Goal: Task Accomplishment & Management: Complete application form

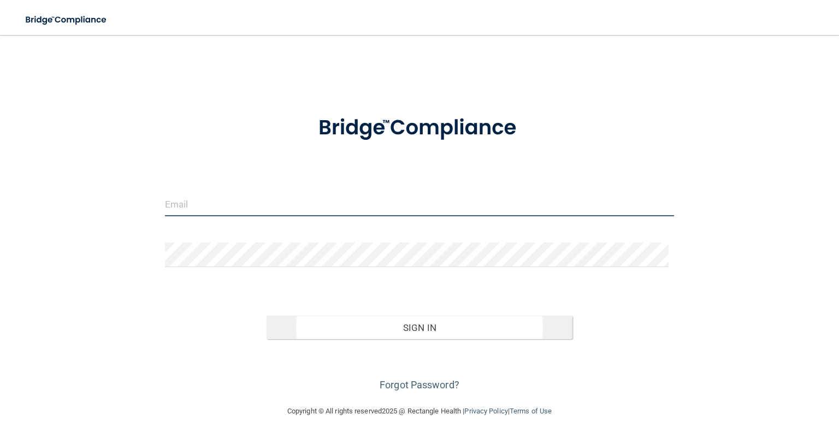
type input "[EMAIL_ADDRESS][DOMAIN_NAME]"
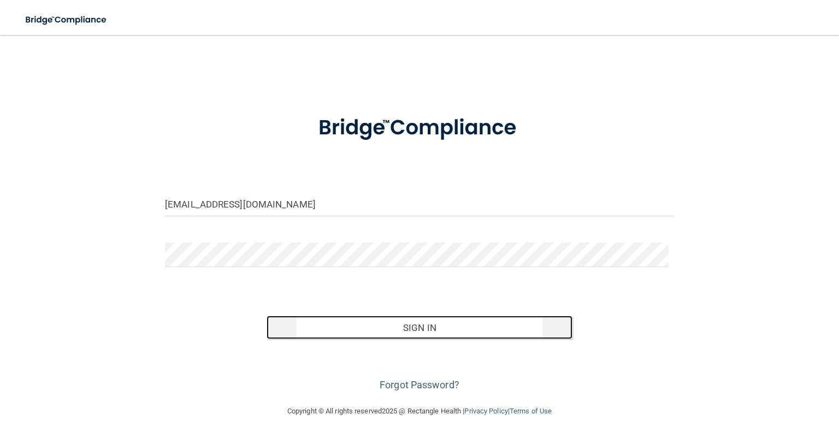
click at [393, 329] on button "Sign In" at bounding box center [419, 328] width 305 height 24
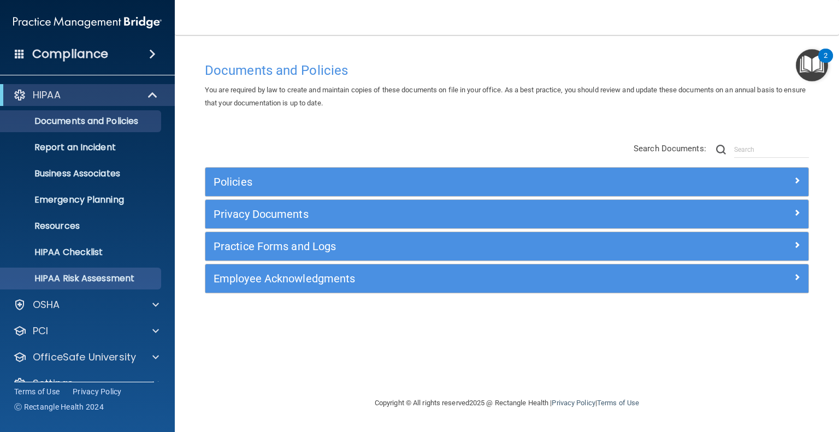
scroll to position [21, 0]
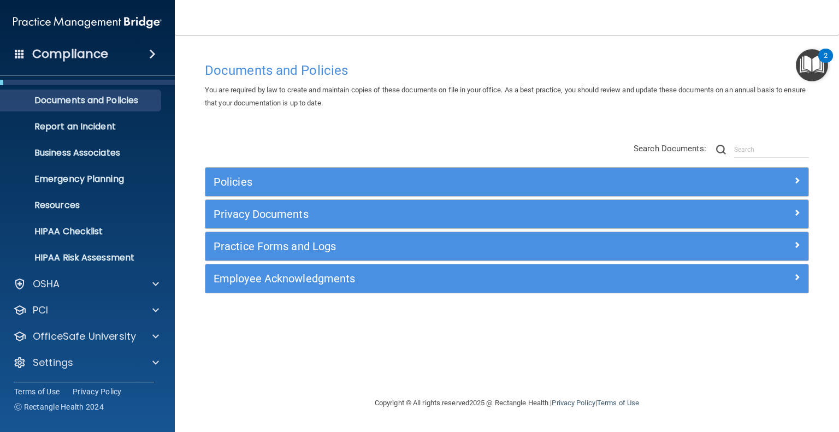
click at [725, 312] on div "Documents and Policies You are required by law to create and maintain copies of…" at bounding box center [507, 227] width 621 height 340
click at [66, 338] on p "OfficeSafe University" at bounding box center [84, 336] width 103 height 13
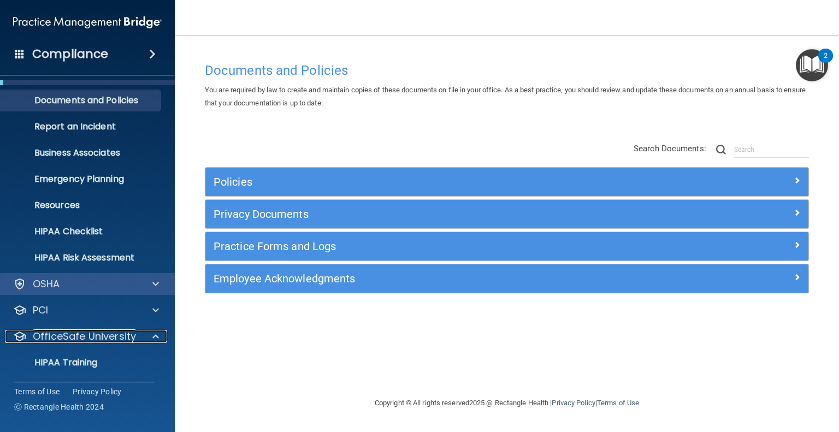
scroll to position [99, 0]
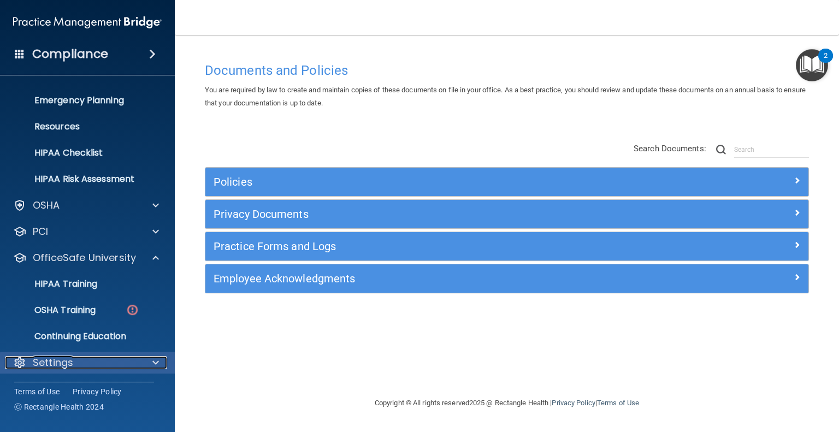
click at [58, 357] on p "Settings" at bounding box center [53, 362] width 40 height 13
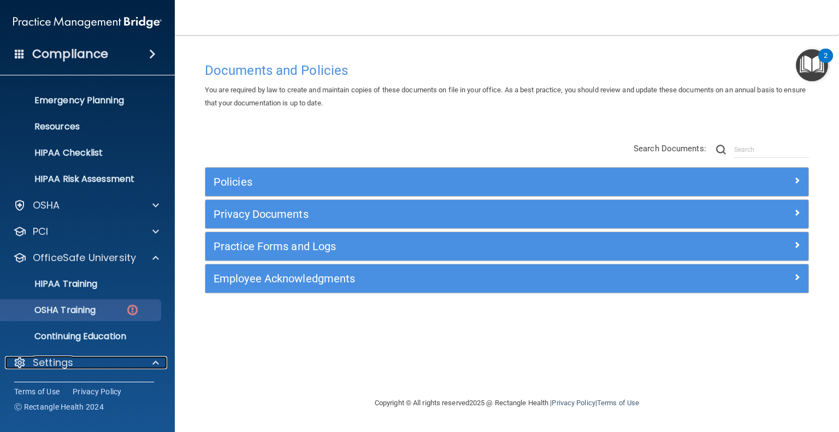
scroll to position [204, 0]
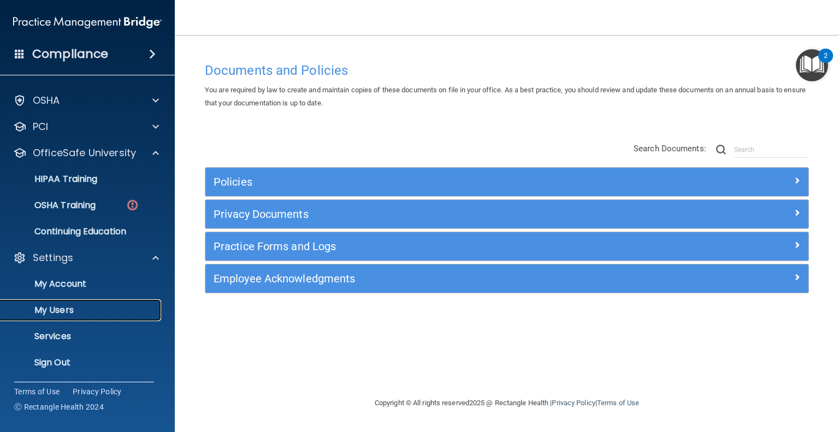
click at [53, 309] on p "My Users" at bounding box center [81, 310] width 149 height 11
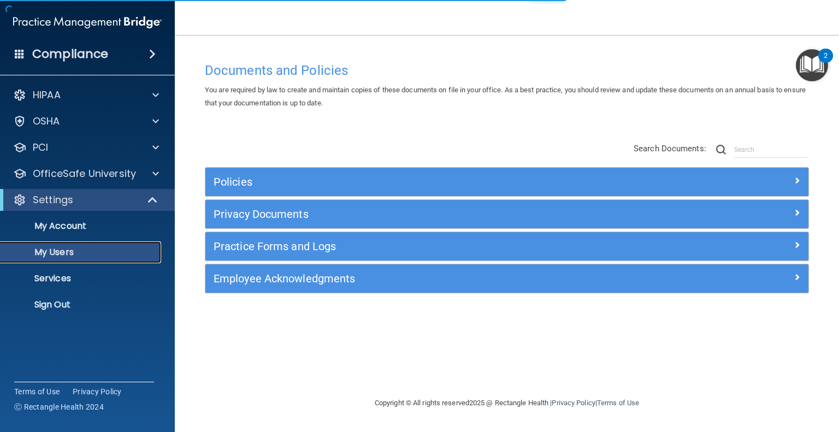
select select "20"
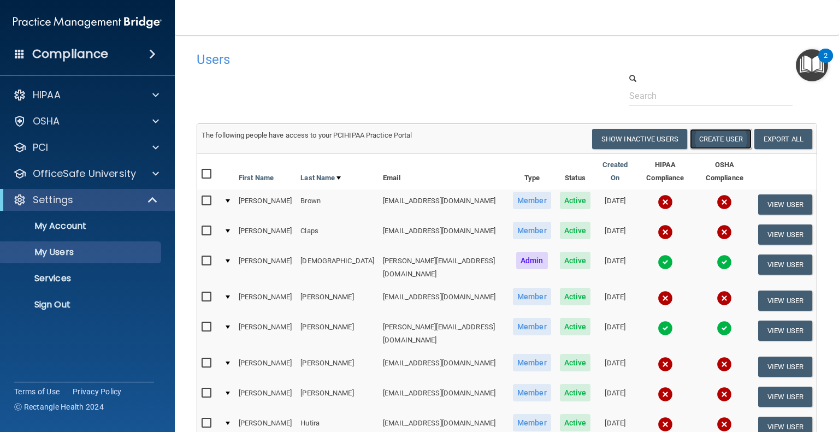
click at [695, 139] on button "Create User" at bounding box center [721, 139] width 62 height 20
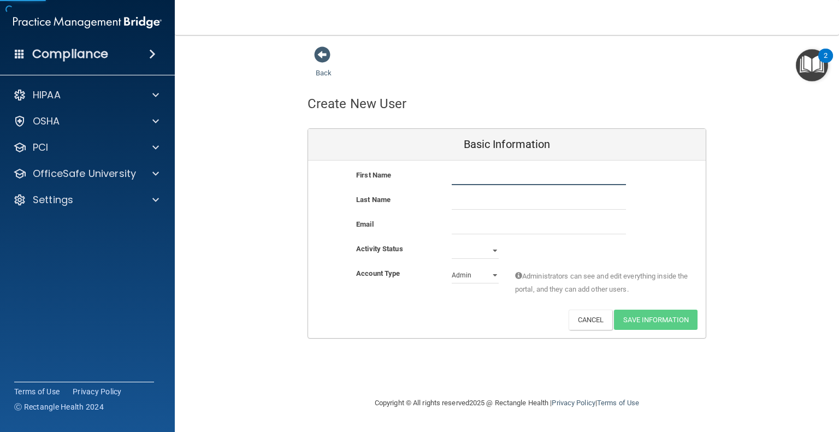
click at [483, 169] on input "text" at bounding box center [539, 177] width 174 height 16
type input "[PERSON_NAME]"
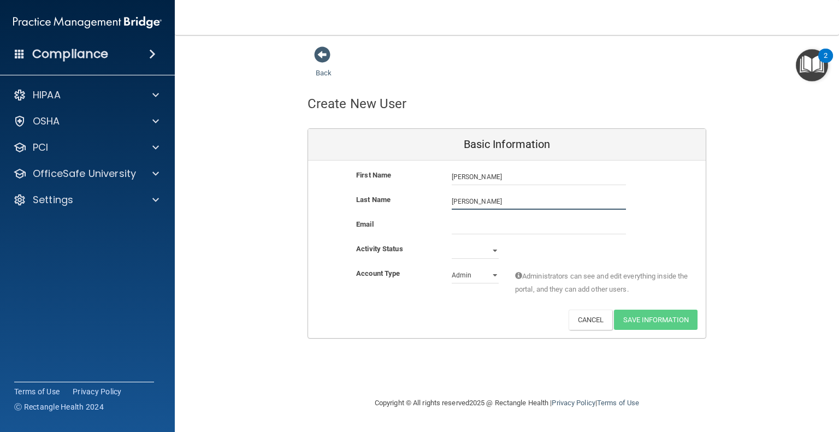
type input "[PERSON_NAME]"
click at [458, 231] on input "email" at bounding box center [539, 226] width 174 height 16
paste input "[EMAIL_ADDRESS][DOMAIN_NAME]"
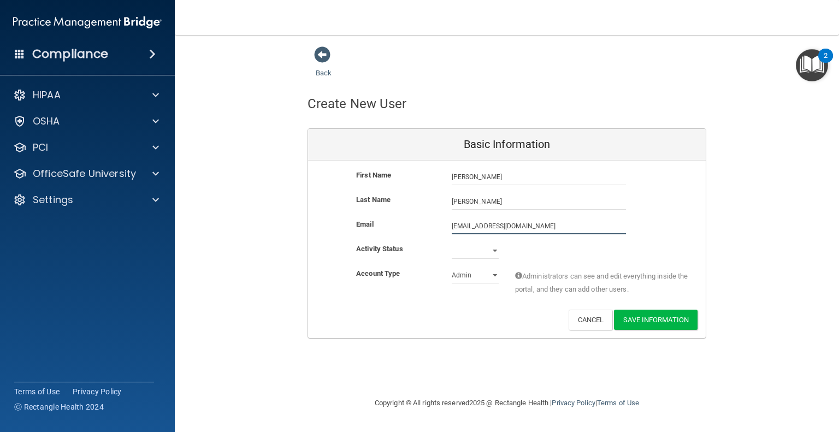
type input "[EMAIL_ADDRESS][DOMAIN_NAME]"
click at [494, 248] on select "Active Inactive" at bounding box center [475, 251] width 47 height 16
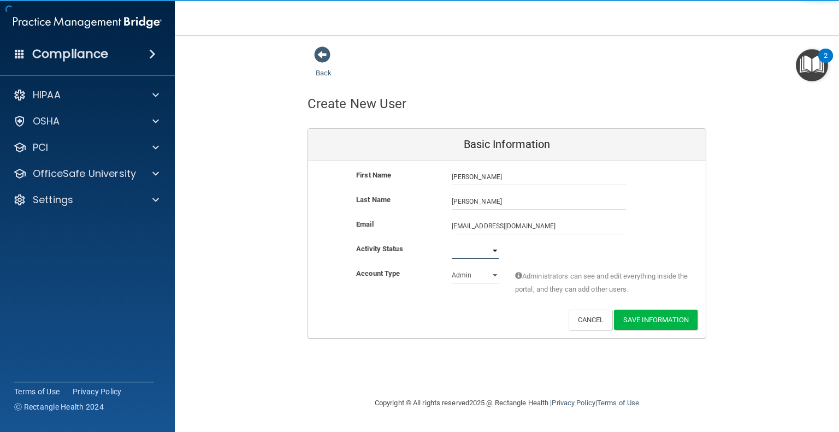
select select "active"
click at [452, 243] on select "Active Inactive" at bounding box center [475, 251] width 47 height 16
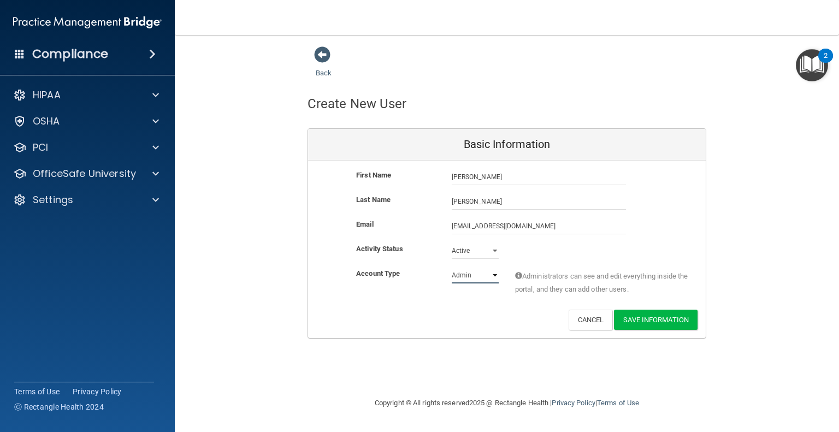
drag, startPoint x: 474, startPoint y: 274, endPoint x: 467, endPoint y: 272, distance: 7.3
click at [467, 272] on select "Admin Member" at bounding box center [475, 275] width 47 height 16
select select "practice_member"
click at [452, 267] on select "Admin Member" at bounding box center [475, 275] width 47 height 16
click at [661, 322] on button "Save Information" at bounding box center [656, 320] width 84 height 20
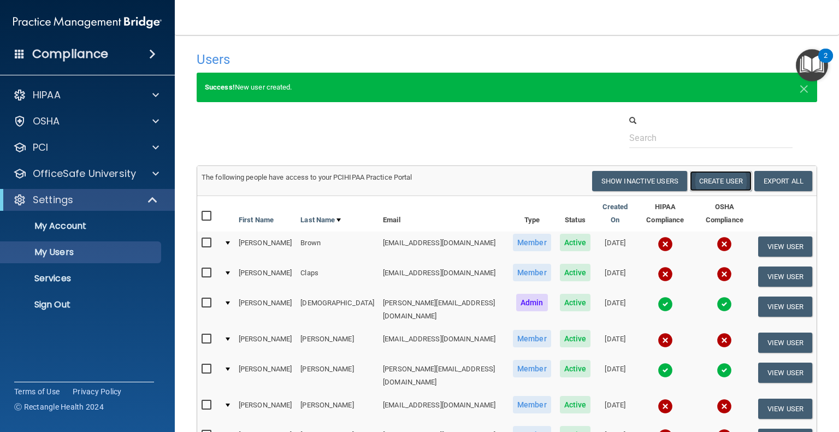
click at [711, 182] on button "Create User" at bounding box center [721, 181] width 62 height 20
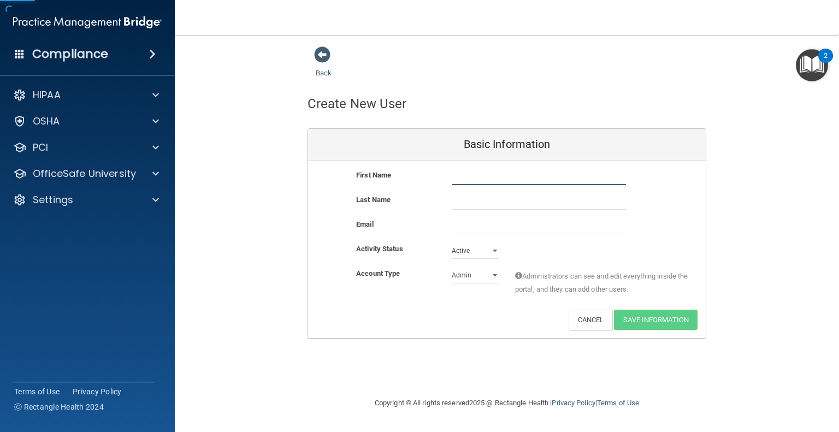
click at [496, 174] on input "text" at bounding box center [539, 177] width 174 height 16
type input "[PERSON_NAME]"
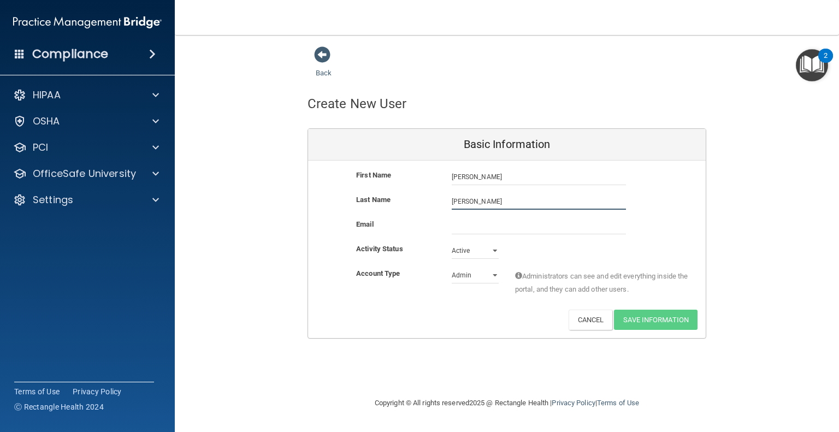
type input "[PERSON_NAME]"
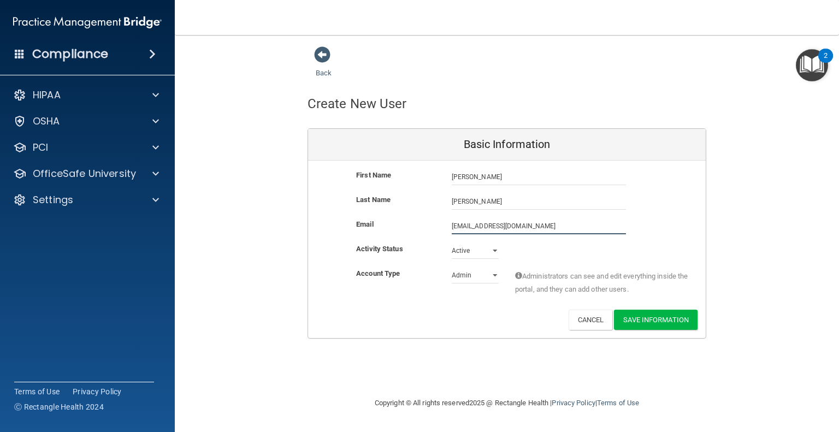
type input "[EMAIL_ADDRESS][DOMAIN_NAME]"
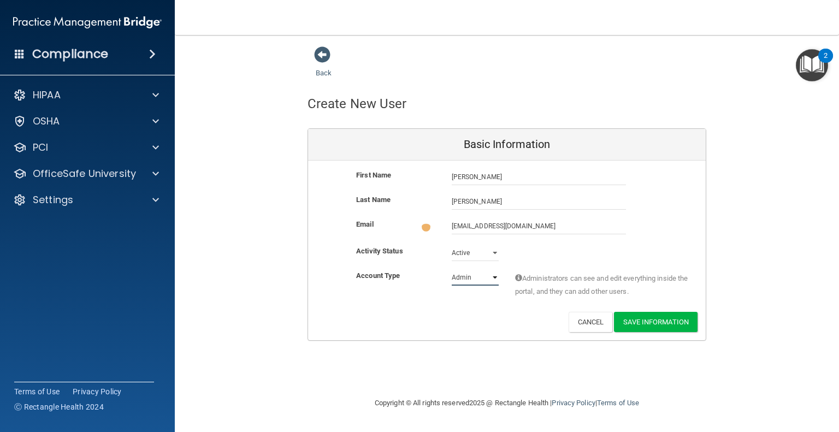
click at [481, 280] on select "Admin Member" at bounding box center [475, 277] width 47 height 16
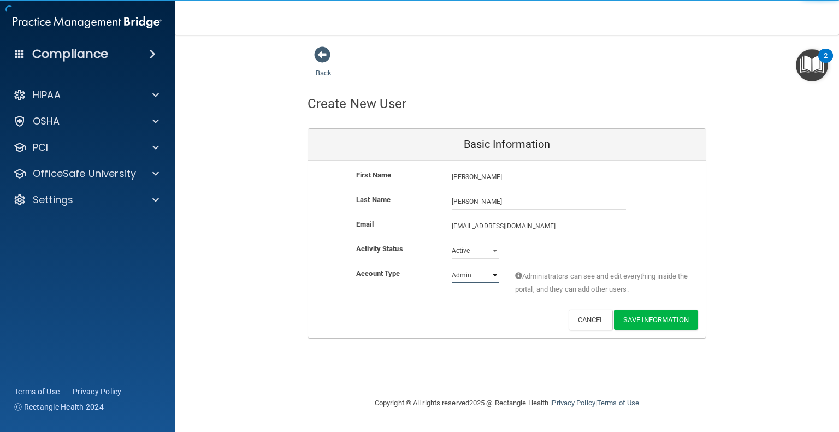
select select "practice_member"
click at [452, 267] on select "Admin Member" at bounding box center [475, 275] width 47 height 16
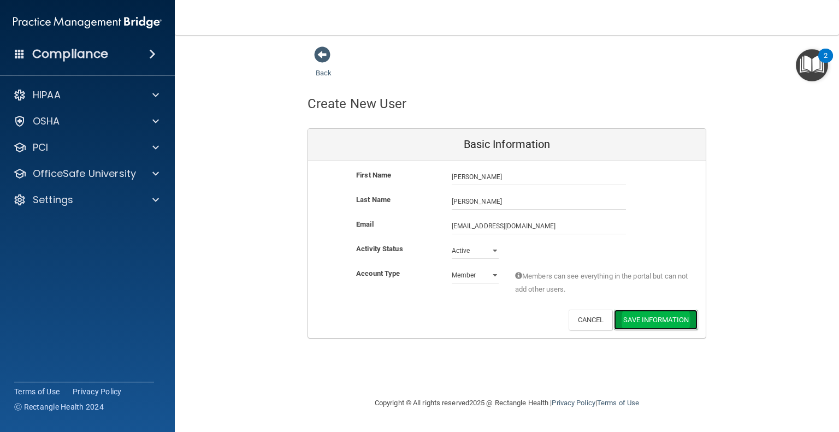
click at [683, 318] on button "Save Information" at bounding box center [656, 320] width 84 height 20
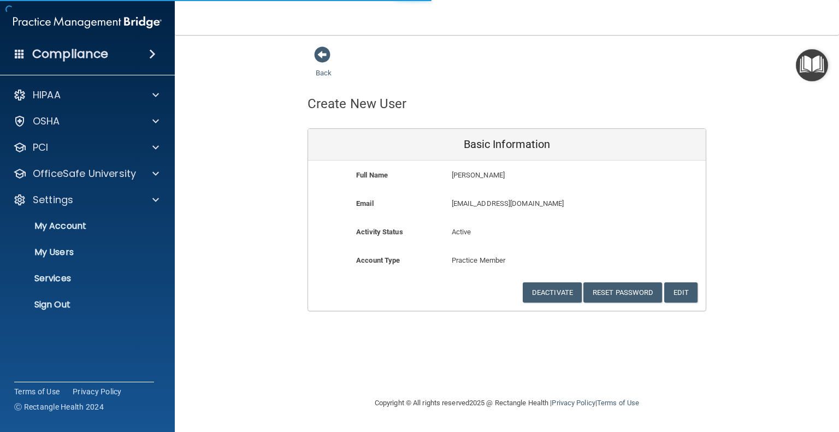
select select "20"
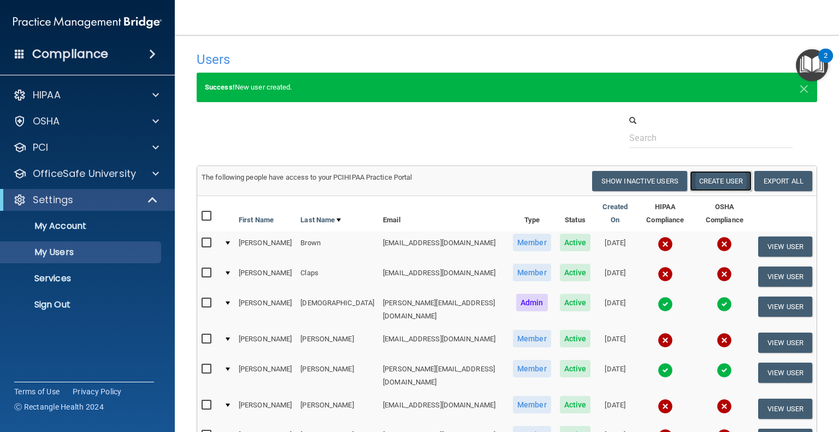
click at [695, 178] on button "Create User" at bounding box center [721, 181] width 62 height 20
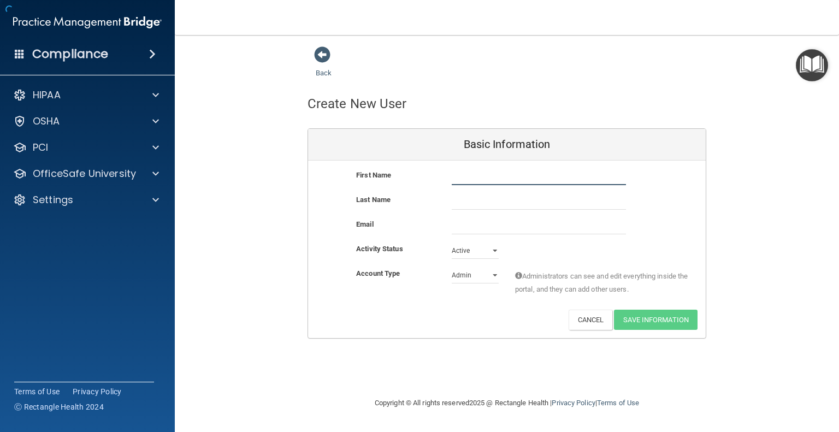
click at [457, 174] on input "text" at bounding box center [539, 177] width 174 height 16
type input "[PERSON_NAME]"
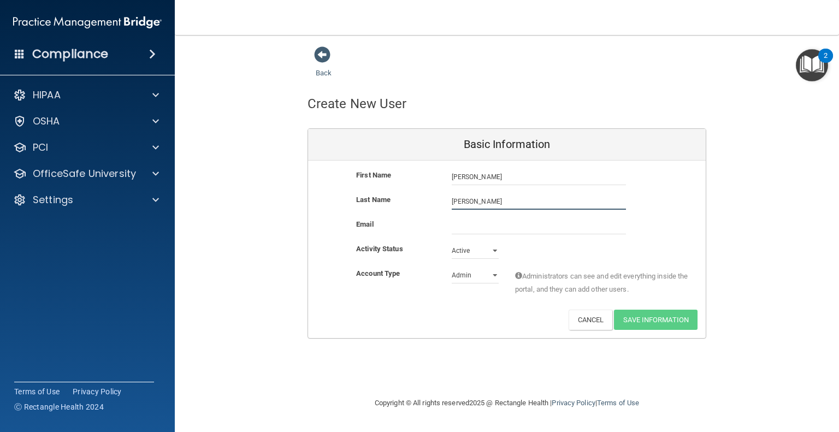
type input "[PERSON_NAME]"
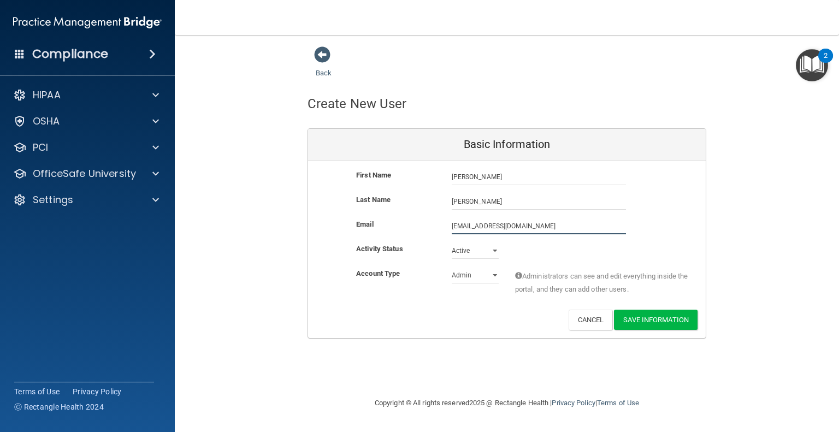
type input "[EMAIL_ADDRESS][DOMAIN_NAME]"
click at [470, 278] on select "Admin Member" at bounding box center [475, 275] width 47 height 16
select select "practice_member"
click at [452, 267] on select "Admin Member" at bounding box center [475, 275] width 47 height 16
click at [699, 248] on div "Activity Status Active Active Inactive" at bounding box center [507, 251] width 398 height 16
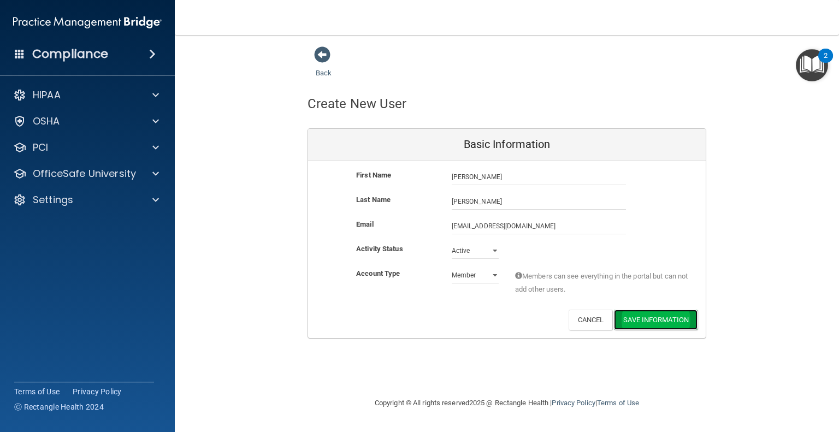
click at [661, 318] on button "Save Information" at bounding box center [656, 320] width 84 height 20
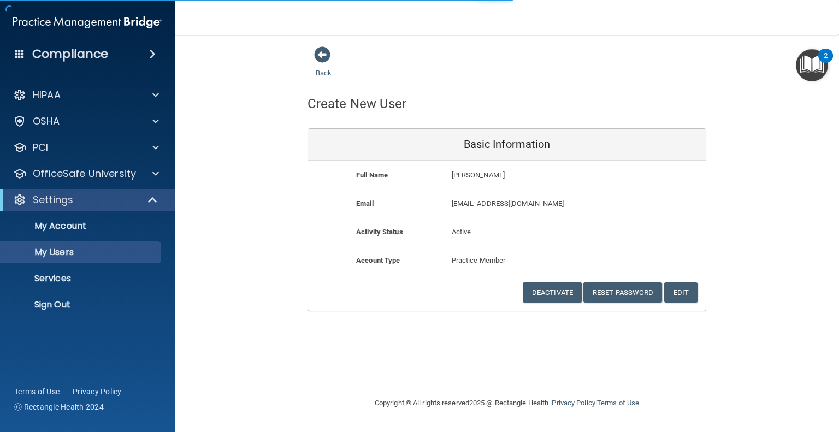
select select "20"
